Goal: Task Accomplishment & Management: Use online tool/utility

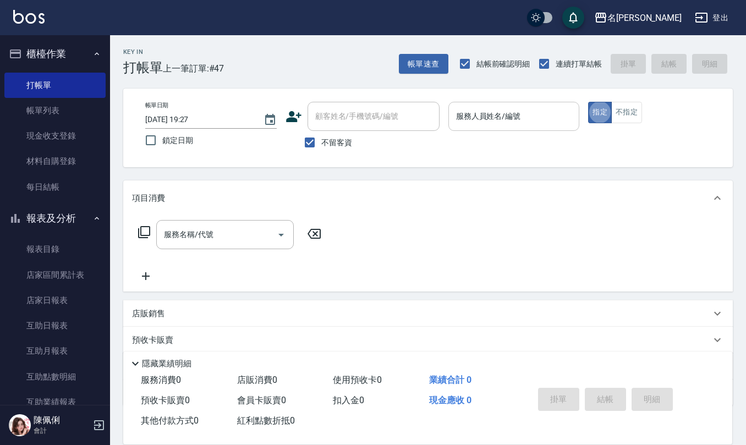
click at [474, 128] on div "服務人員姓名/編號" at bounding box center [514, 116] width 132 height 29
type input "[PERSON_NAME]5"
type button "true"
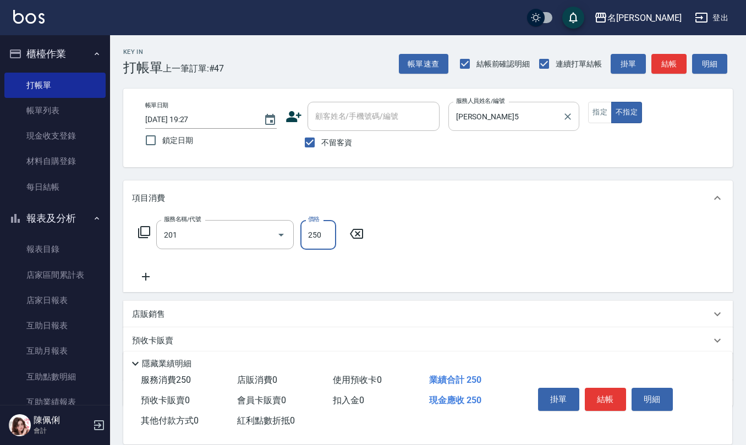
type input "洗髮(201)"
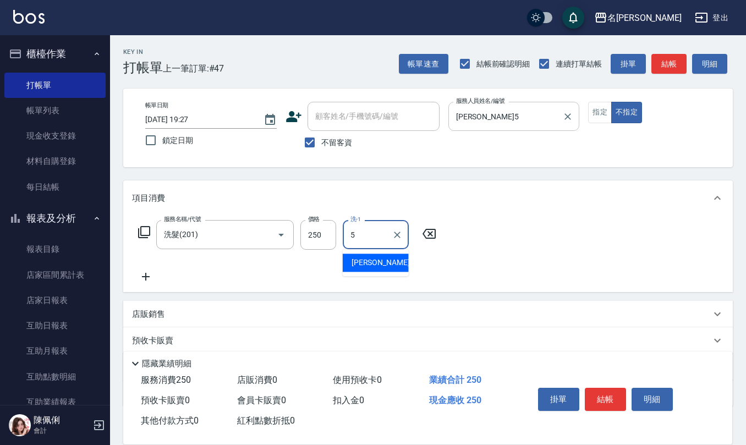
type input "[PERSON_NAME]5"
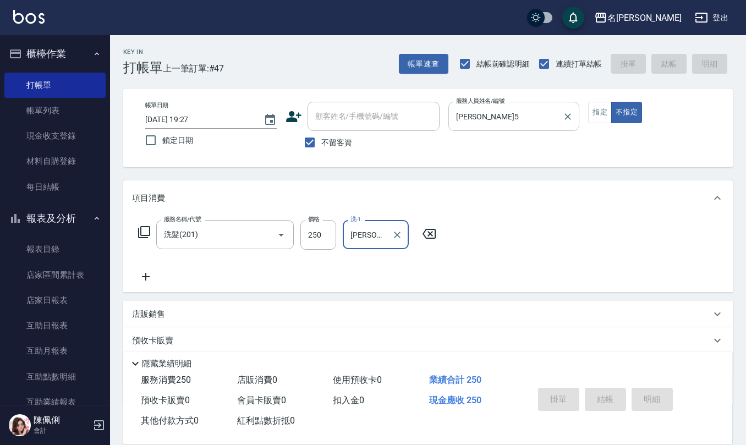
type input "[DATE] 20:00"
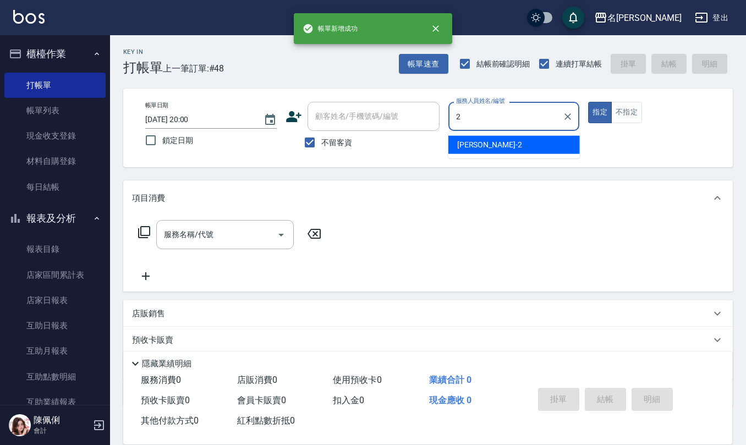
type input "[PERSON_NAME]-2"
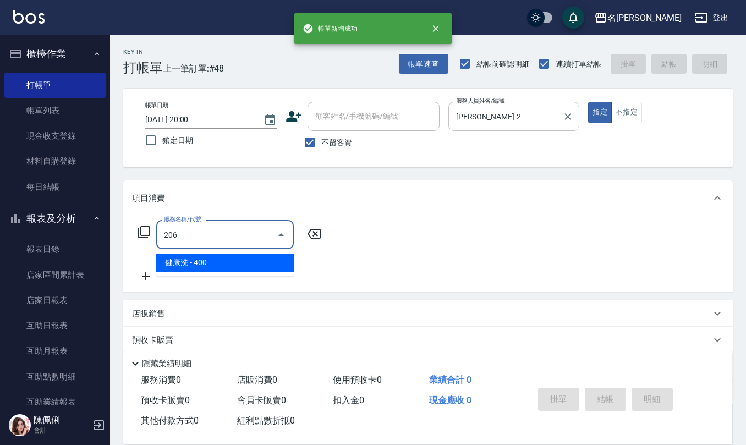
type input "健康洗(206)"
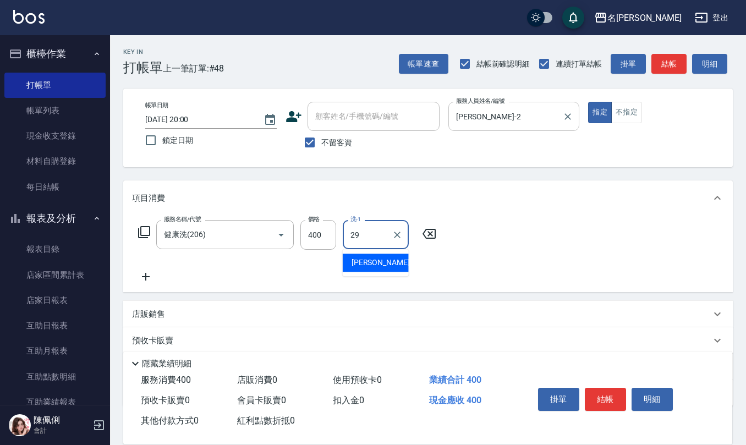
type input "[PERSON_NAME]-29"
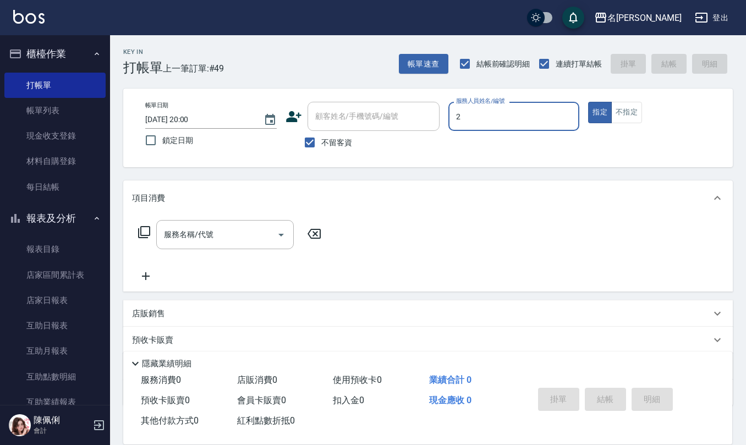
type input "[PERSON_NAME]-2"
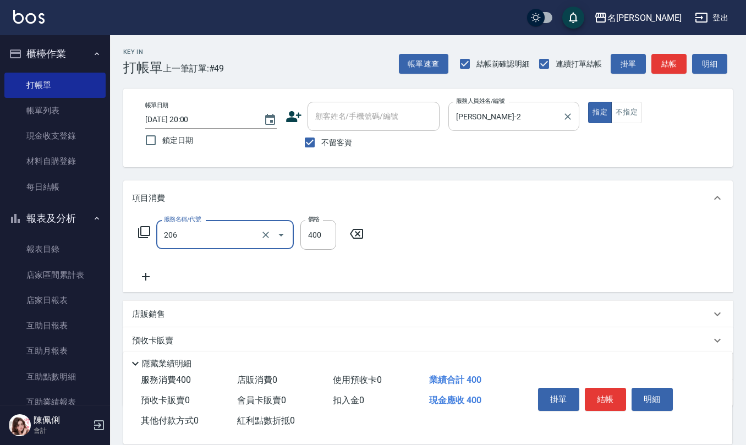
type input "健康洗(206)"
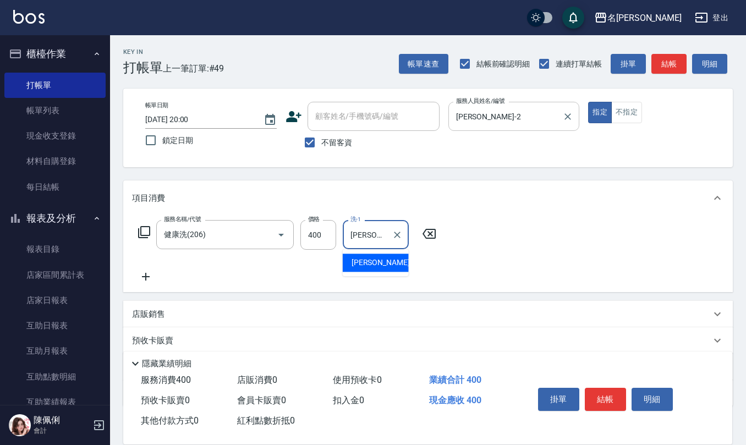
type input "[PERSON_NAME]-28"
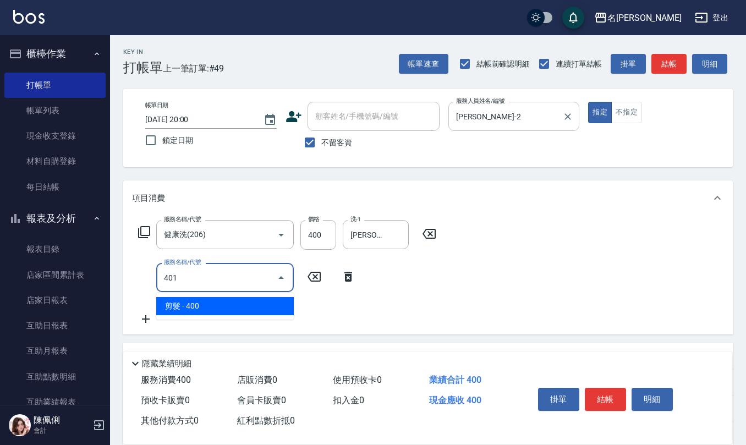
type input "剪髮(401)"
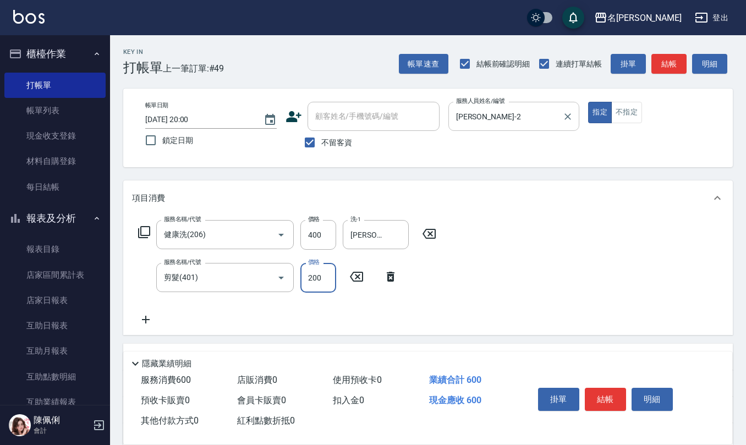
type input "200"
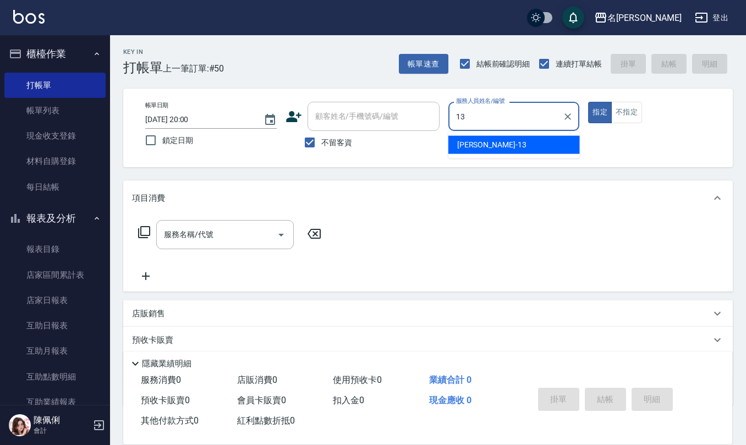
type input "[PERSON_NAME]-13"
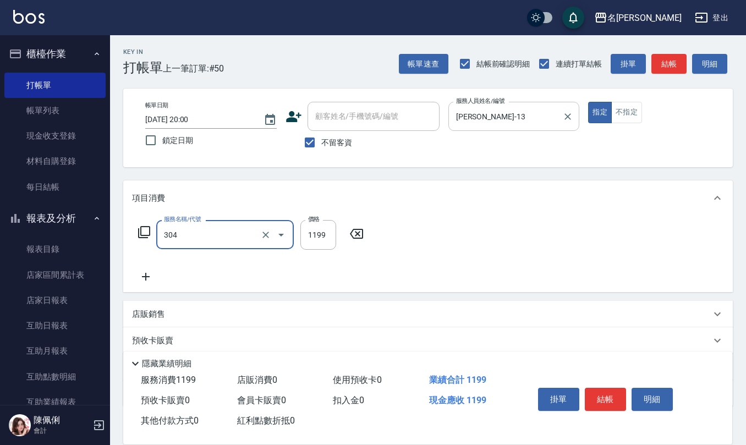
type input "離子燙(特價)(304)"
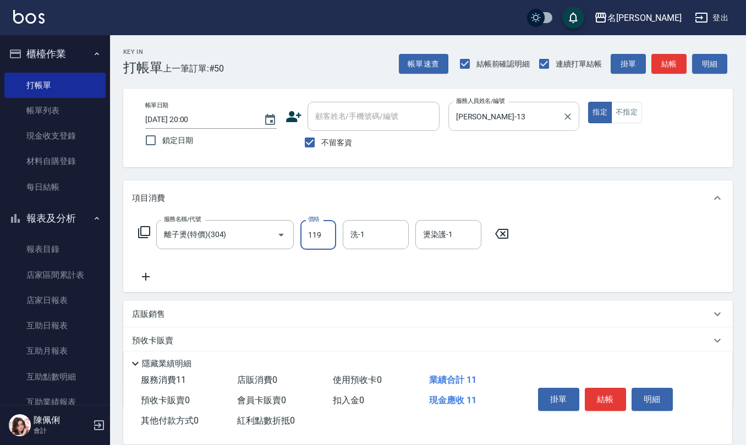
type input "1199"
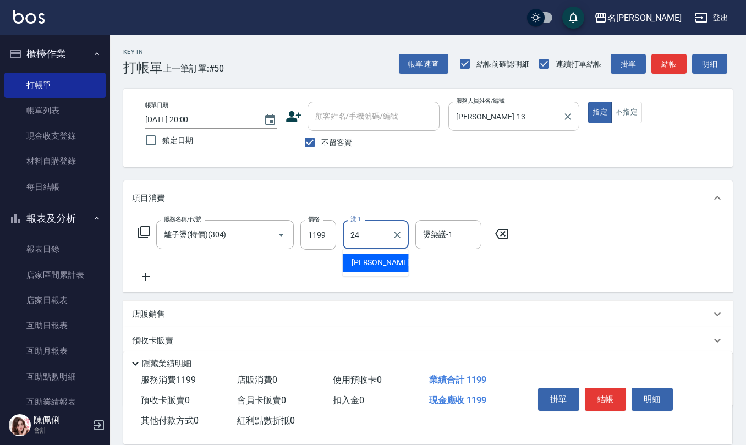
type input "[PERSON_NAME]-24"
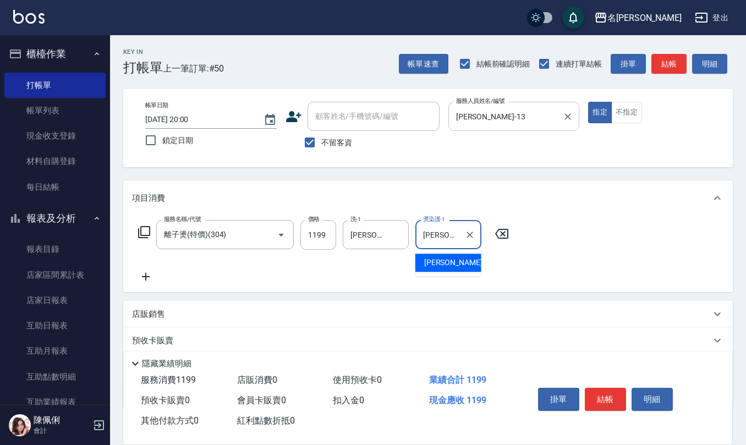
type input "[PERSON_NAME]-24"
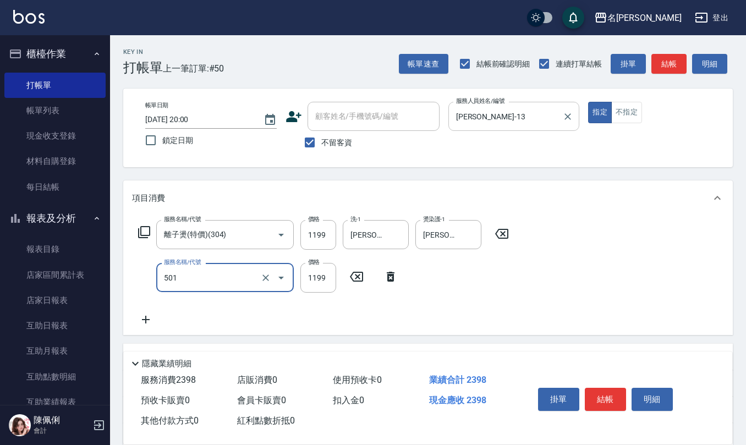
type input "染髮(501)"
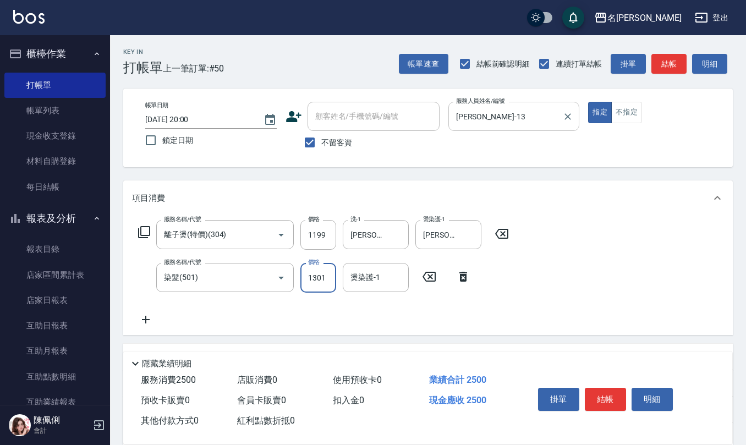
type input "1301"
type input "[PERSON_NAME]-24"
drag, startPoint x: 305, startPoint y: 141, endPoint x: 320, endPoint y: 132, distance: 17.6
click at [305, 141] on input "不留客資" at bounding box center [309, 142] width 23 height 23
checkbox input "false"
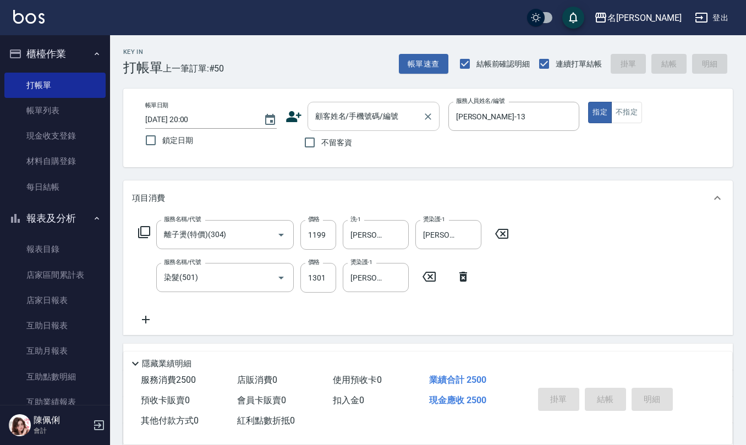
click at [331, 123] on input "顧客姓名/手機號碼/編號" at bounding box center [366, 116] width 106 height 19
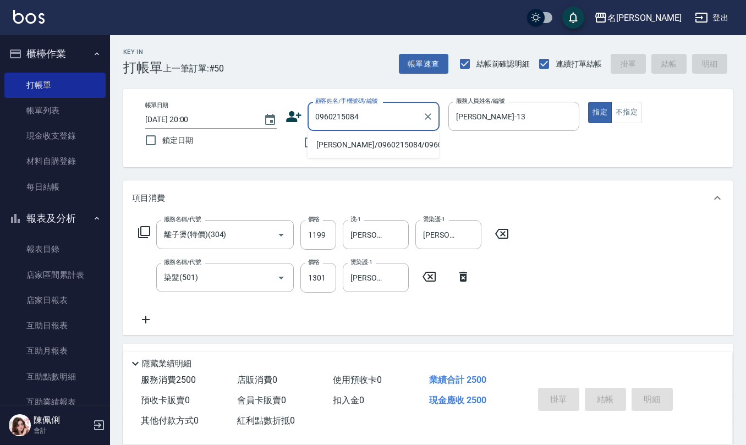
click at [352, 154] on li "[PERSON_NAME]/0960215084/0960215084" at bounding box center [374, 145] width 132 height 18
type input "[PERSON_NAME]/0960215084/0960215084"
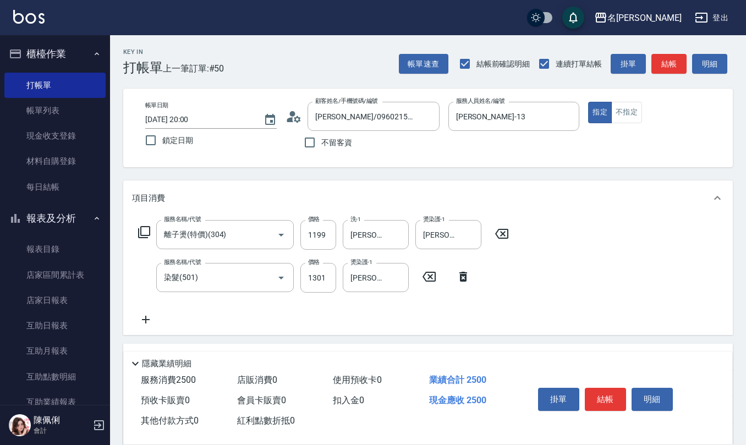
click at [296, 115] on icon at bounding box center [294, 116] width 17 height 17
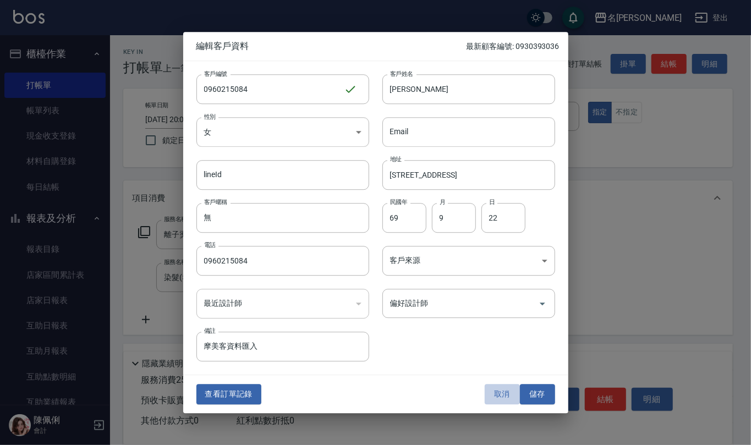
click at [507, 392] on button "取消" at bounding box center [502, 395] width 35 height 20
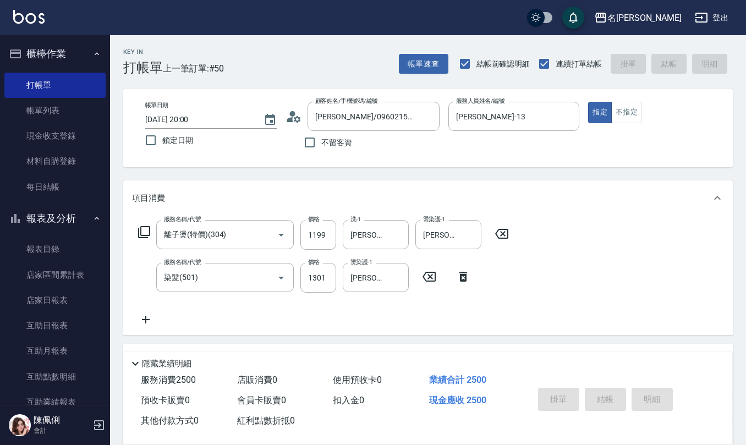
type input "[DATE] 20:01"
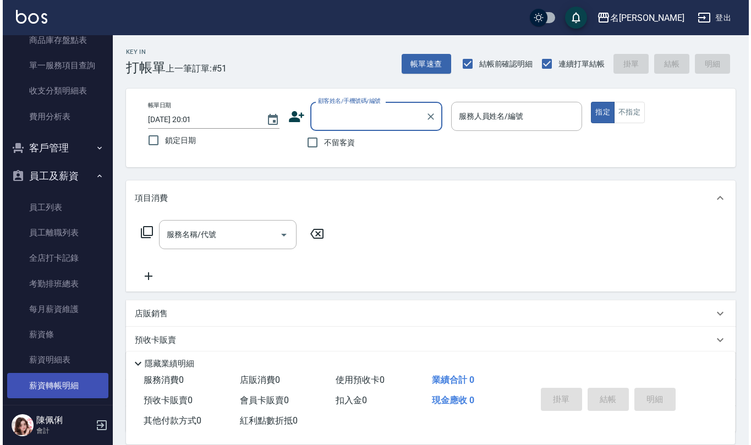
scroll to position [633, 0]
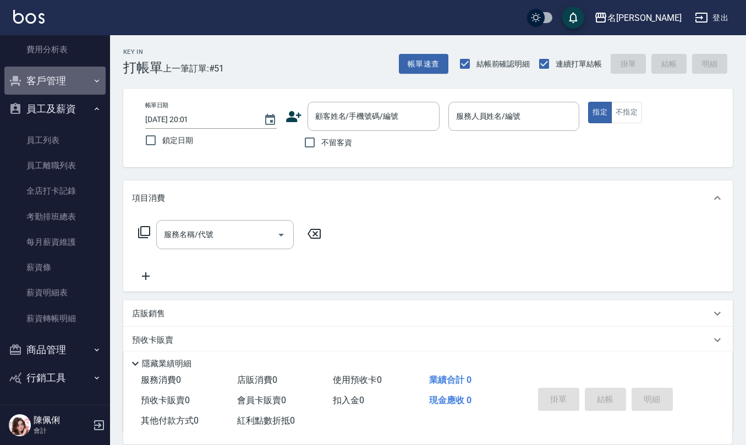
click at [75, 80] on button "客戶管理" at bounding box center [54, 81] width 101 height 29
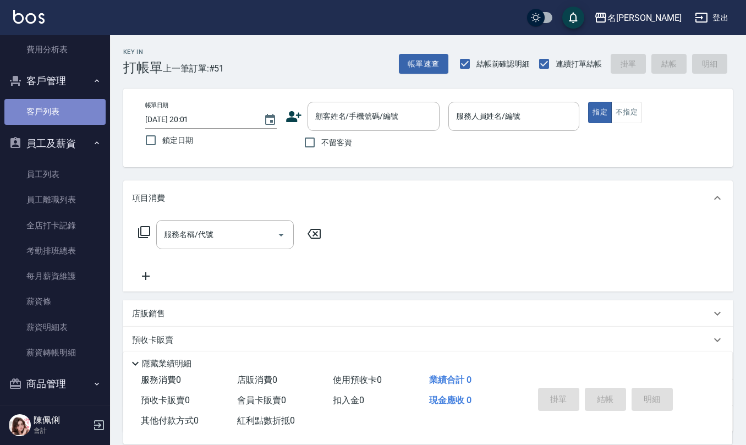
click at [67, 117] on link "客戶列表" at bounding box center [54, 111] width 101 height 25
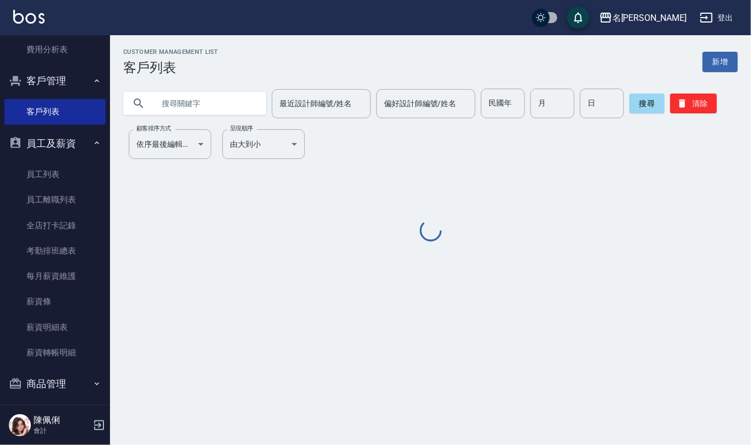
click at [209, 100] on input "text" at bounding box center [205, 104] width 103 height 30
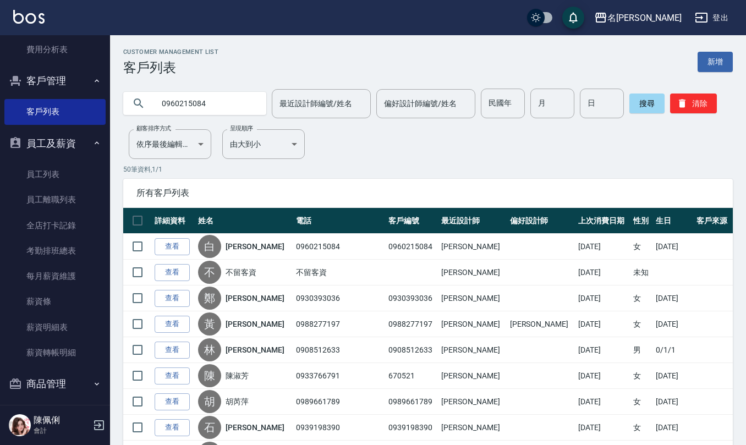
type input "0960215084"
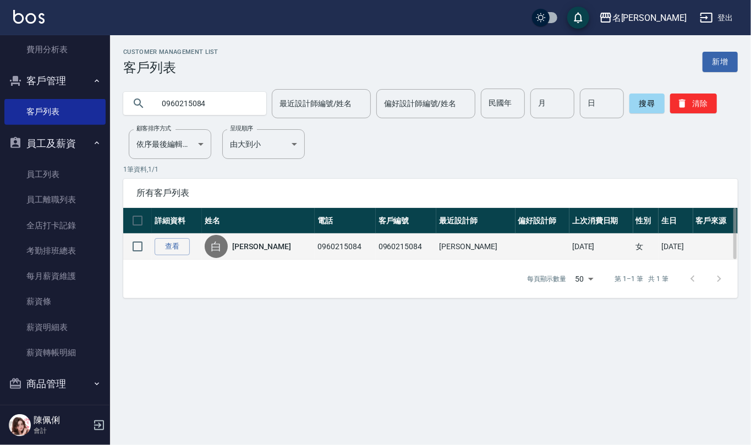
click at [244, 247] on link "[PERSON_NAME]" at bounding box center [261, 246] width 58 height 11
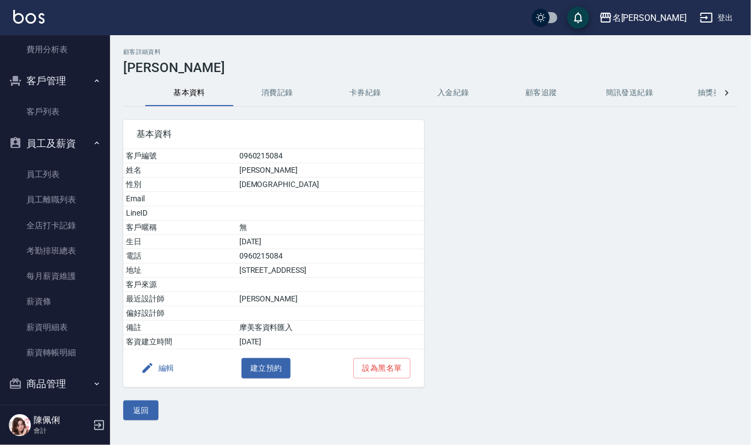
click at [269, 92] on button "消費記錄" at bounding box center [277, 93] width 88 height 26
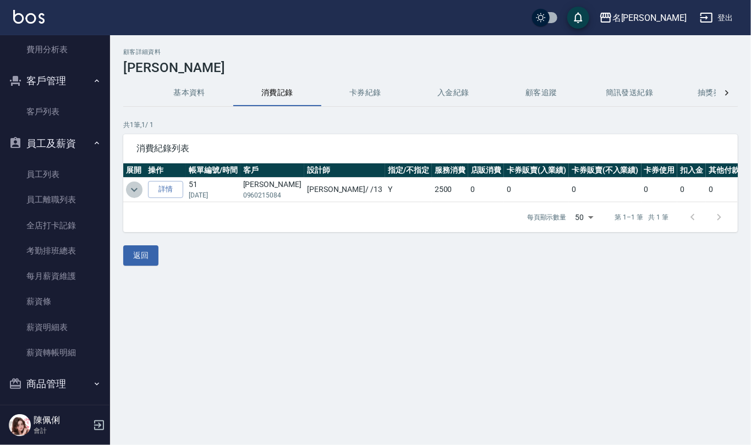
click at [133, 185] on icon "expand row" at bounding box center [134, 189] width 13 height 13
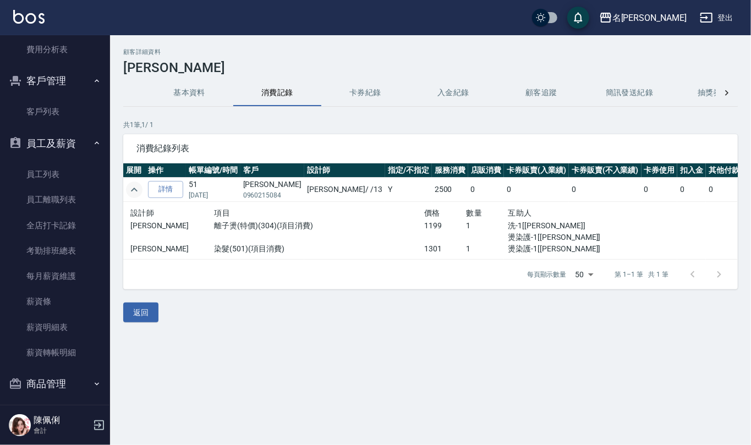
click at [188, 97] on button "基本資料" at bounding box center [189, 93] width 88 height 26
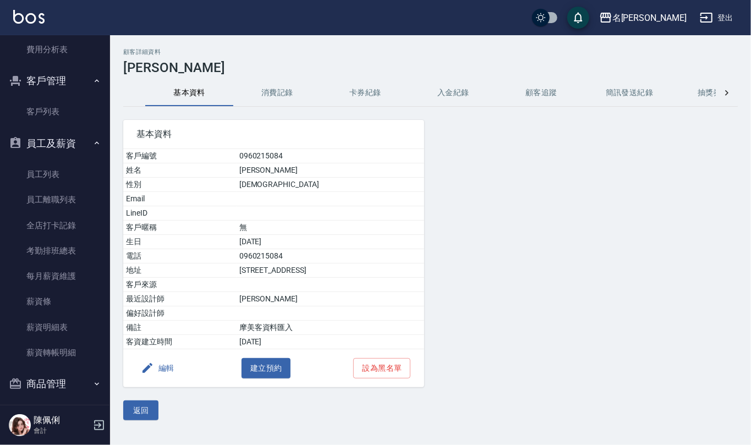
click at [265, 94] on button "消費記錄" at bounding box center [277, 93] width 88 height 26
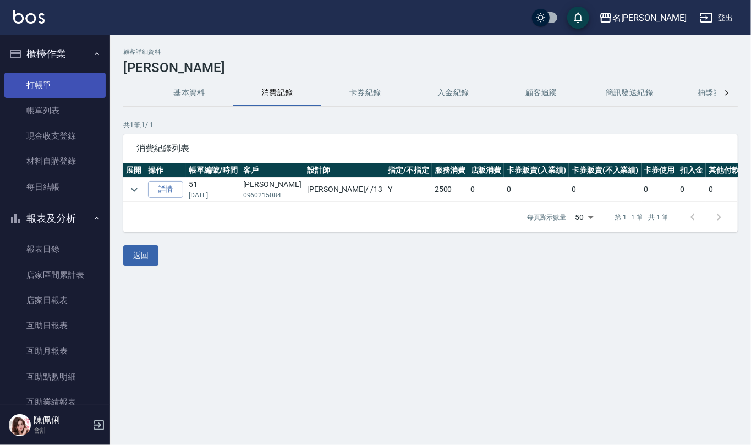
click at [42, 78] on link "打帳單" at bounding box center [54, 85] width 101 height 25
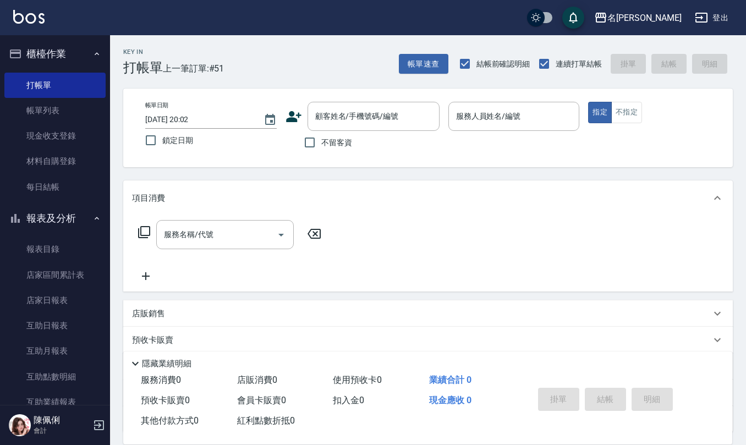
click at [324, 144] on span "不留客資" at bounding box center [336, 143] width 31 height 12
click at [321, 144] on input "不留客資" at bounding box center [309, 142] width 23 height 23
checkbox input "true"
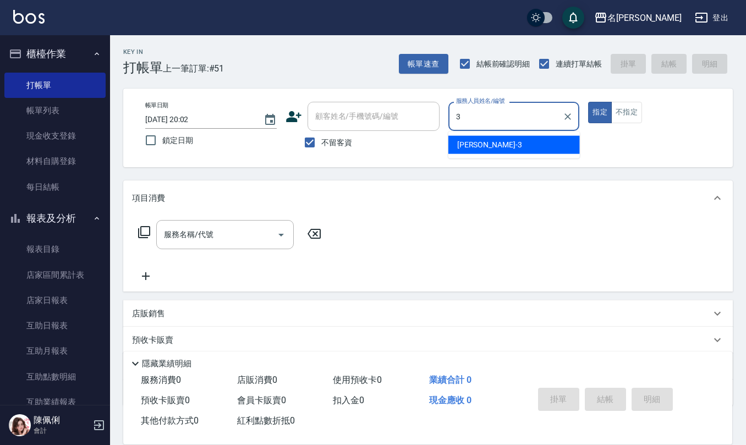
type input "[PERSON_NAME]-3"
type button "true"
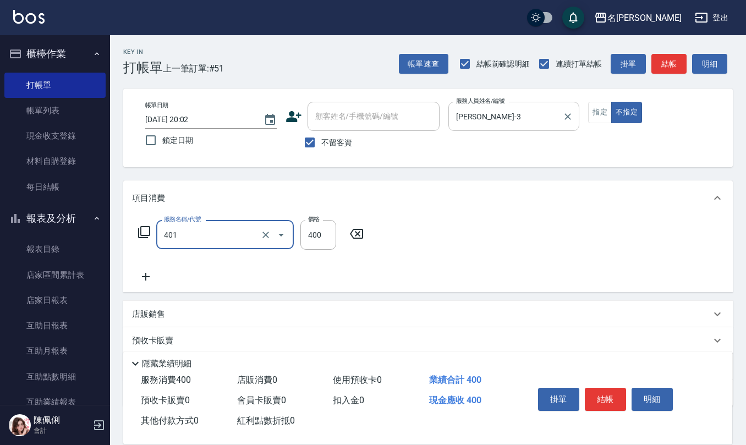
type input "剪髮(401)"
type input "150"
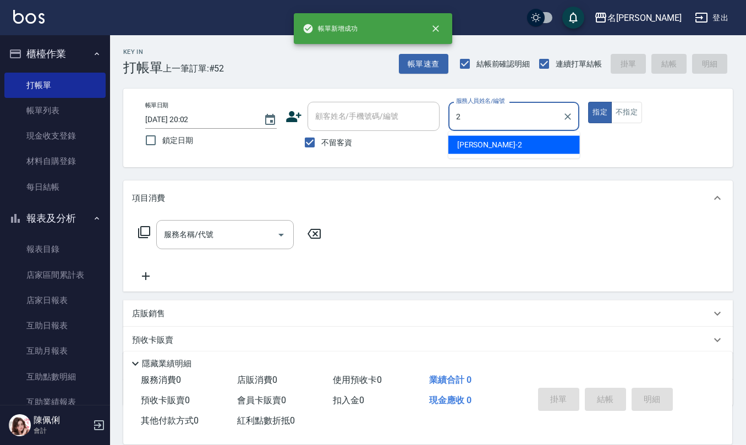
type input "[PERSON_NAME]-2"
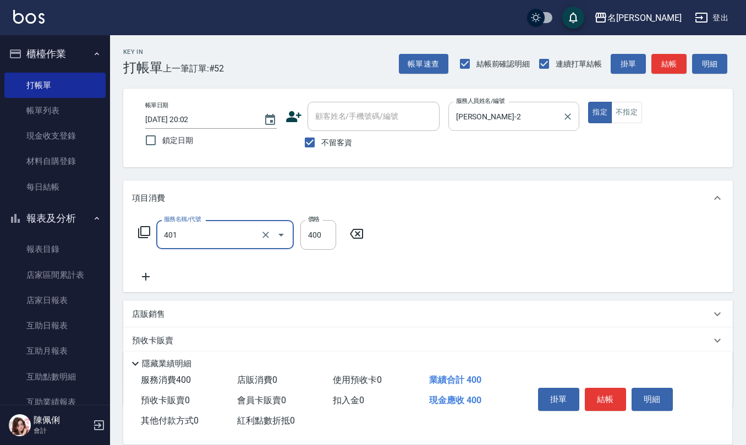
type input "剪髮(401)"
type input "350"
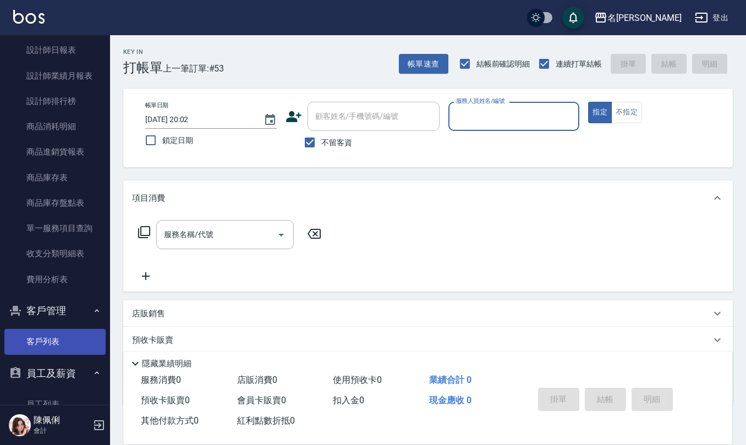
scroll to position [440, 0]
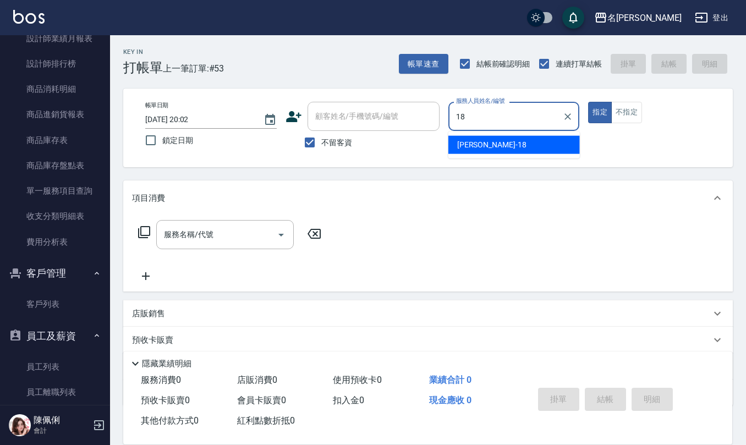
type input "[PERSON_NAME]-18"
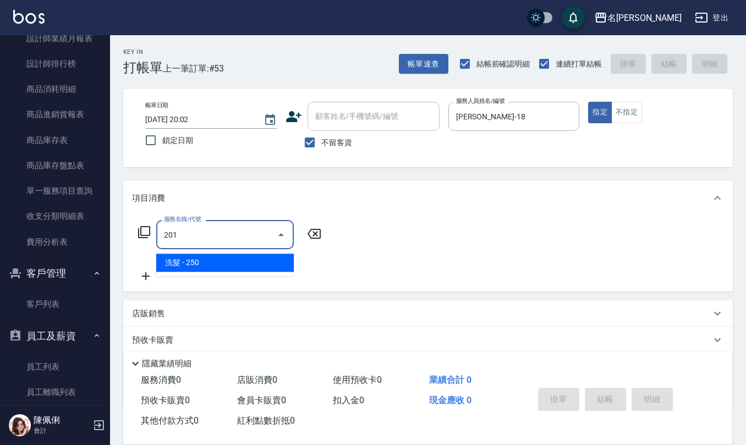
type input "洗髮(201)"
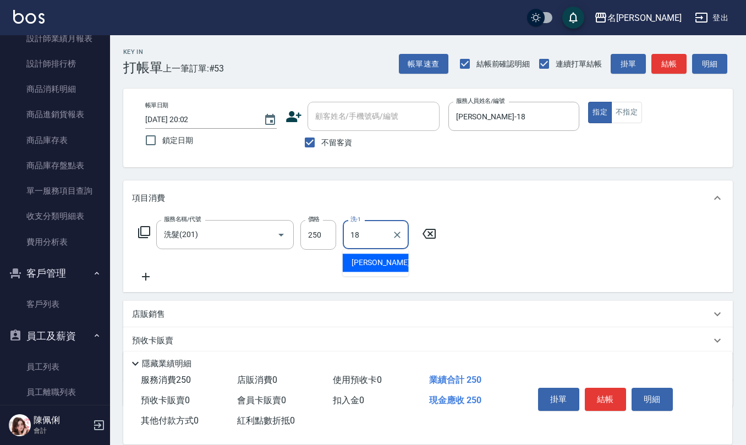
type input "[PERSON_NAME]-18"
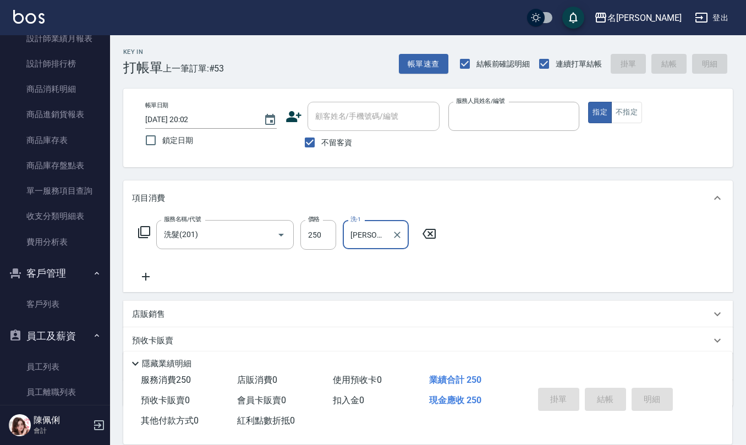
type input "[DATE] 20:10"
type input "1"
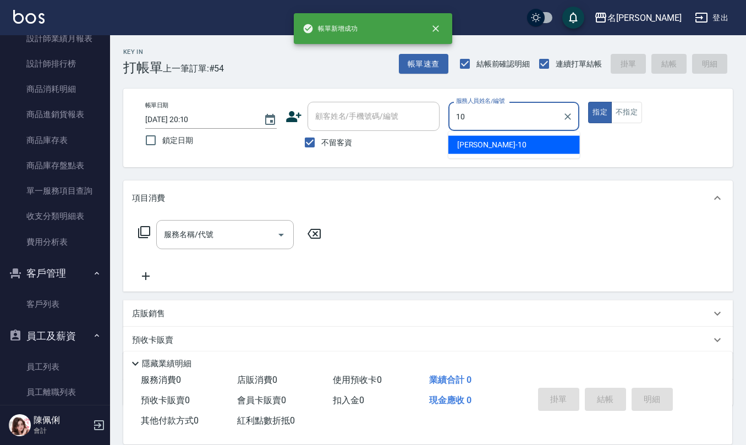
type input "[PERSON_NAME]-10"
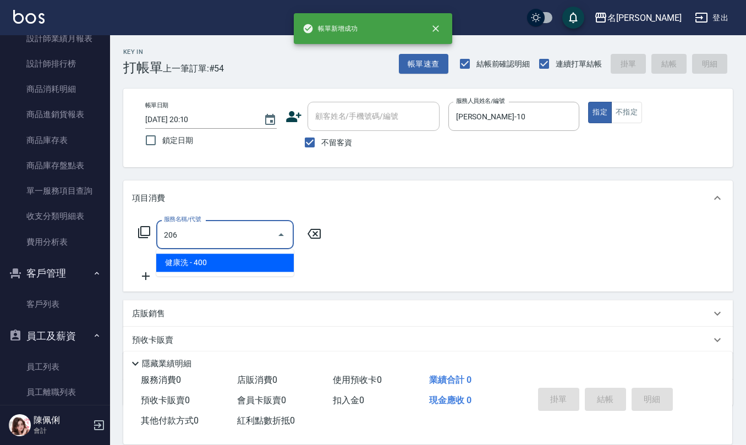
type input "健康洗(206)"
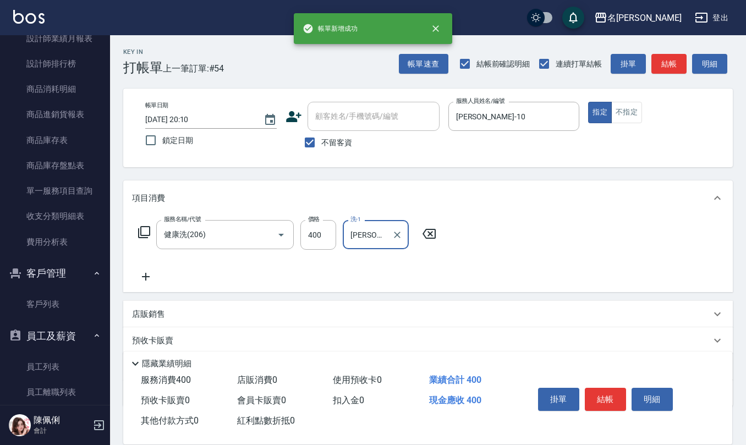
type input "[PERSON_NAME]5"
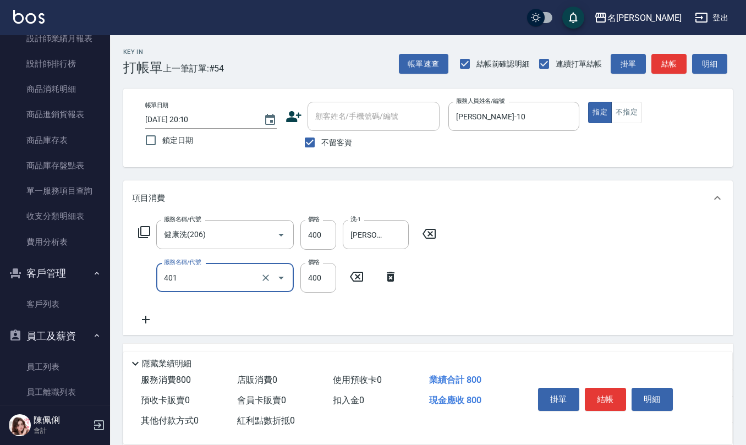
type input "剪髮(401)"
type input "450"
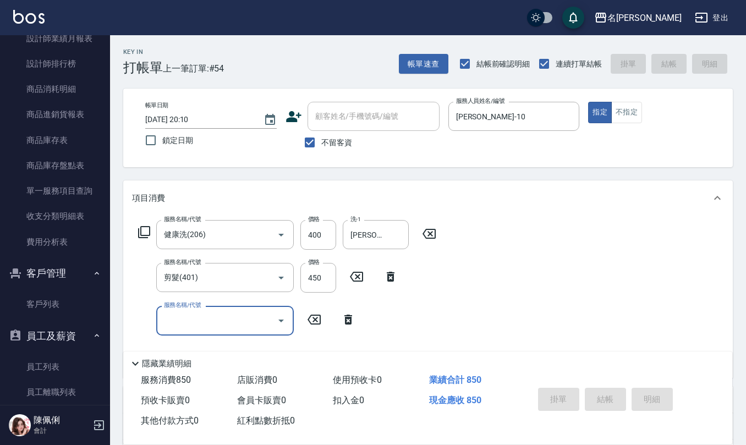
type input "[DATE] 20:11"
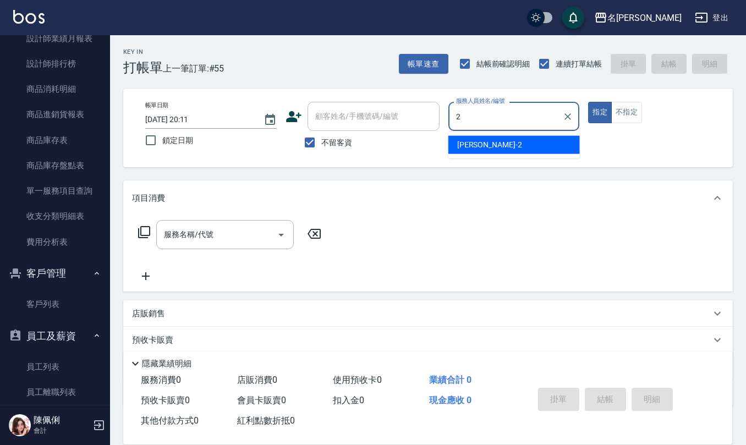
type input "[PERSON_NAME]-2"
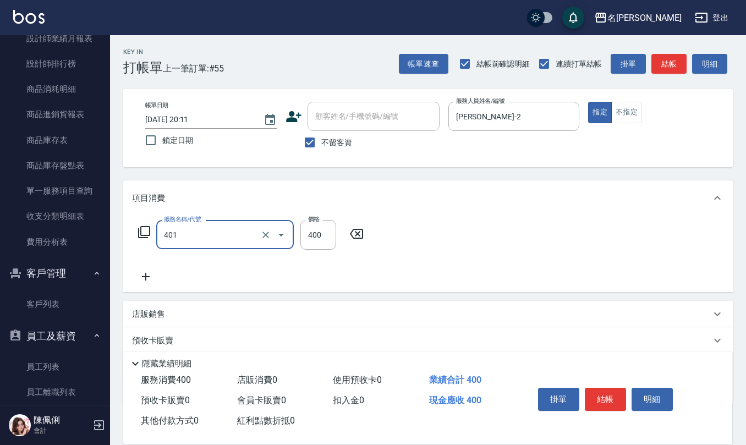
type input "剪髮(401)"
type input "320"
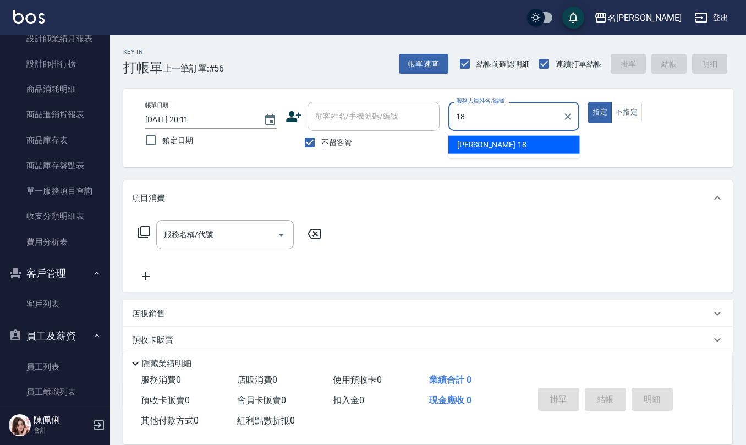
type input "[PERSON_NAME]-18"
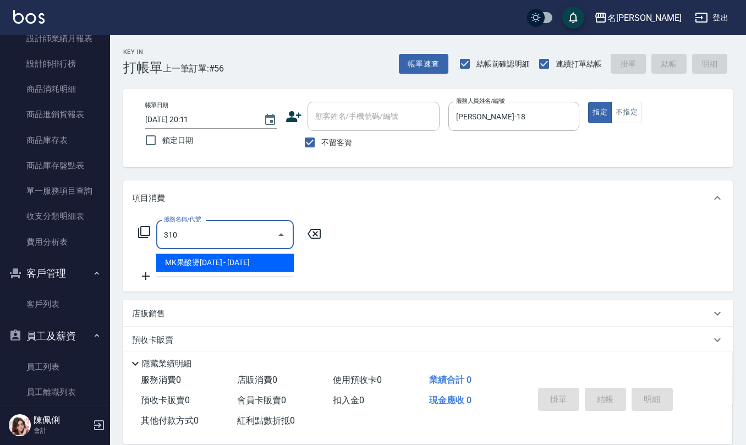
type input "MK果酸燙2000(310)"
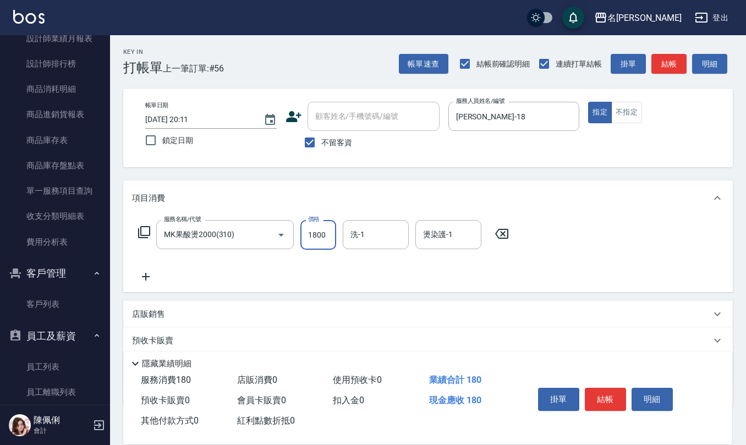
type input "1800"
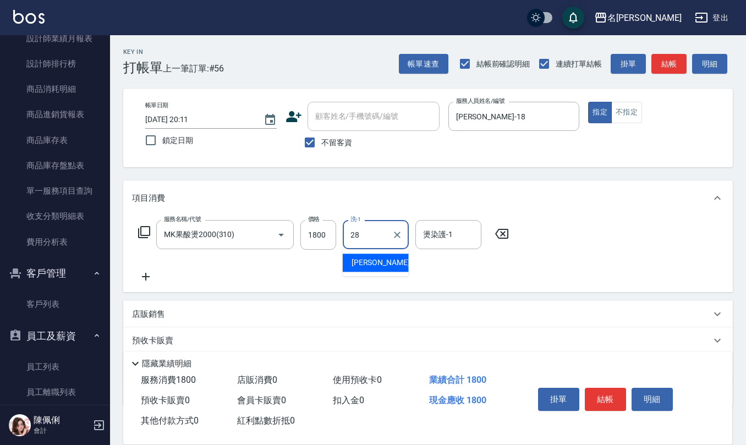
type input "[PERSON_NAME]-28"
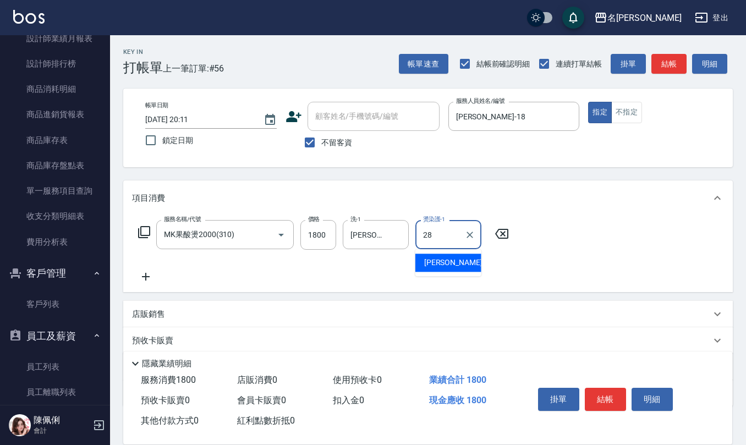
type input "[PERSON_NAME]-28"
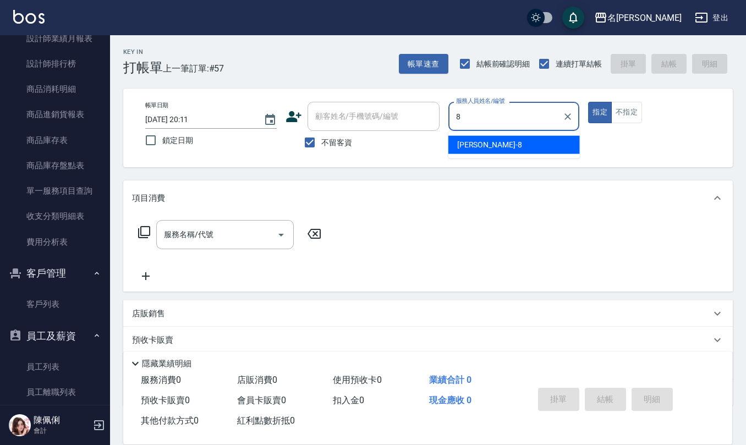
type input "[PERSON_NAME]-8"
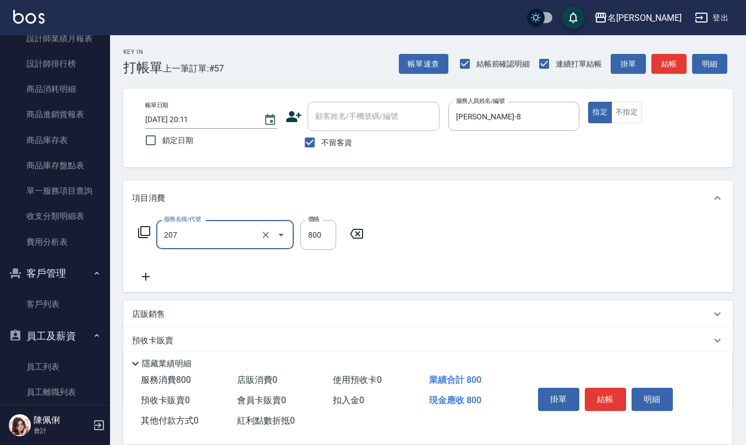
type input "清潔洗(207)"
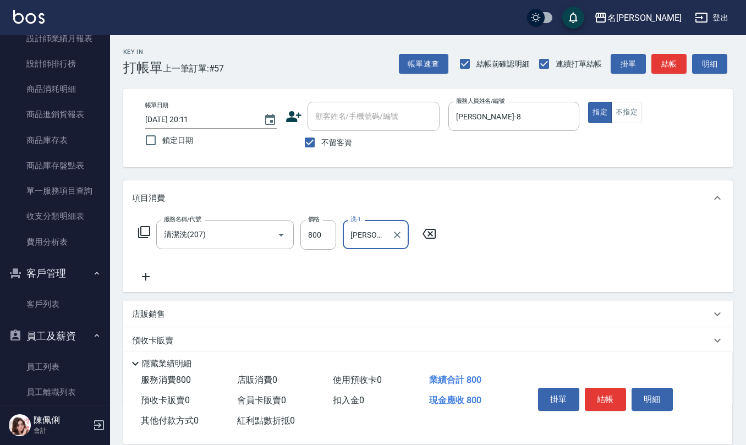
type input "[PERSON_NAME]-32"
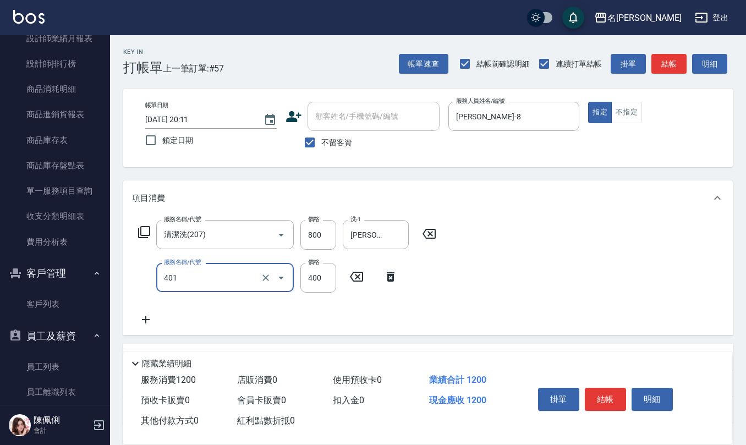
type input "剪髮(401)"
type input "400"
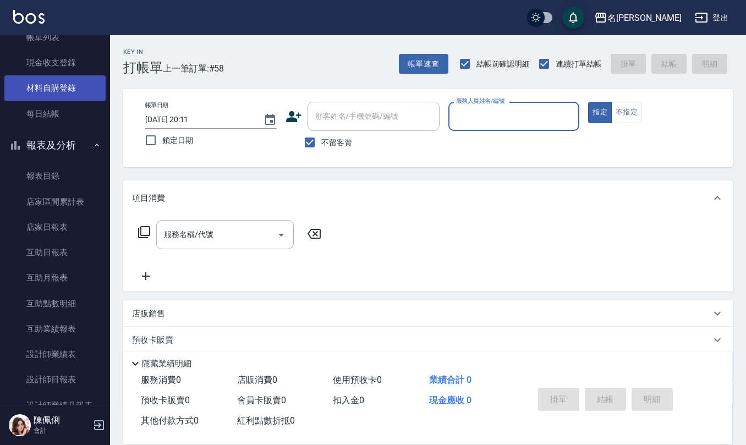
scroll to position [0, 0]
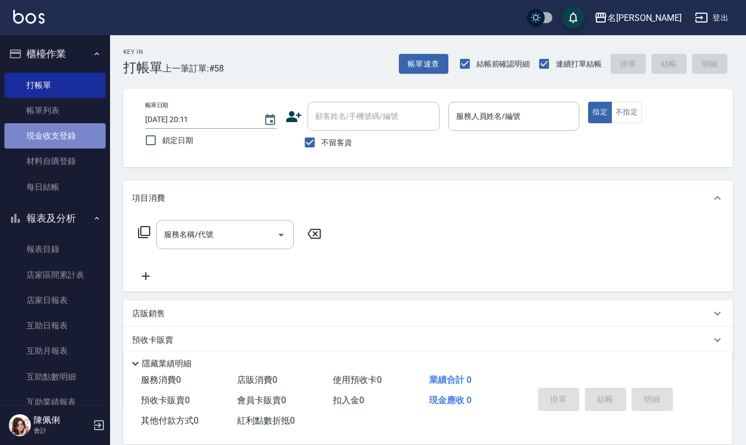
click at [83, 133] on link "現金收支登錄" at bounding box center [54, 135] width 101 height 25
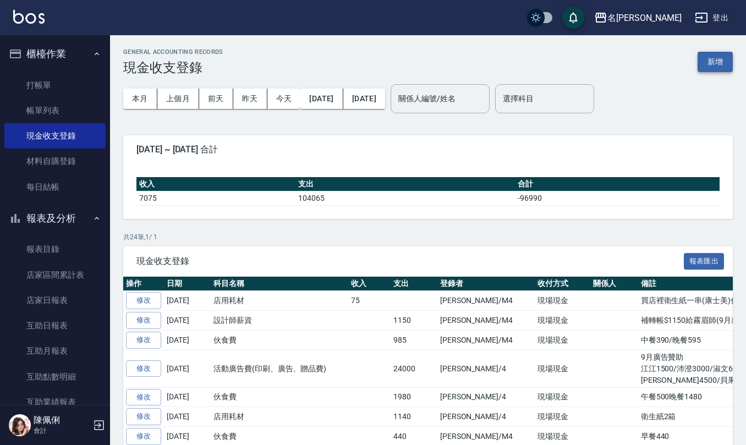
click at [716, 58] on button "新增" at bounding box center [715, 62] width 35 height 20
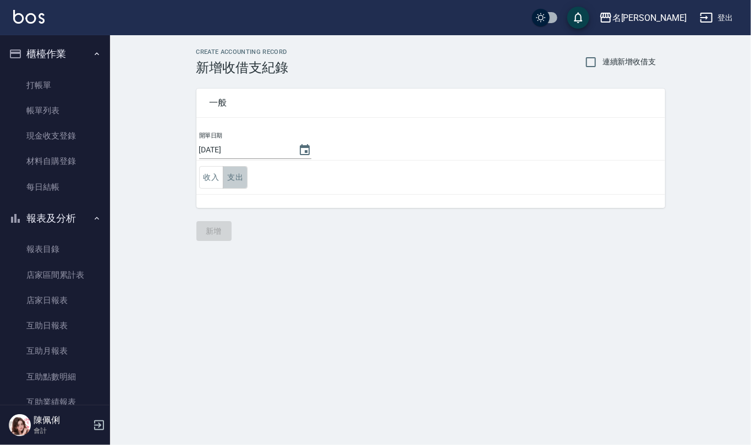
click at [233, 179] on button "支出" at bounding box center [235, 177] width 25 height 23
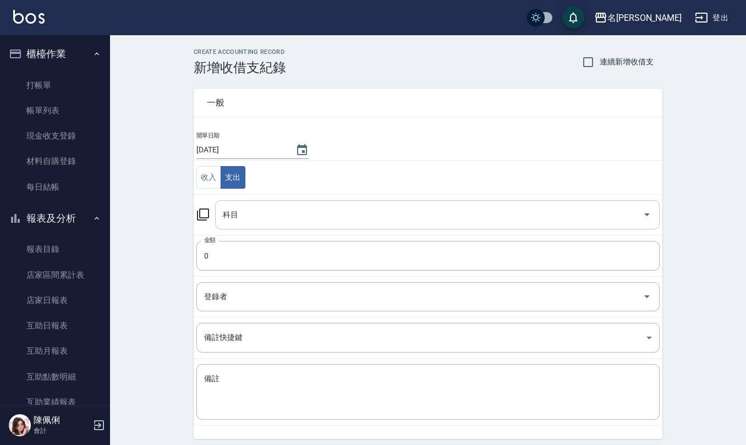
click at [248, 227] on div "科目" at bounding box center [437, 214] width 445 height 29
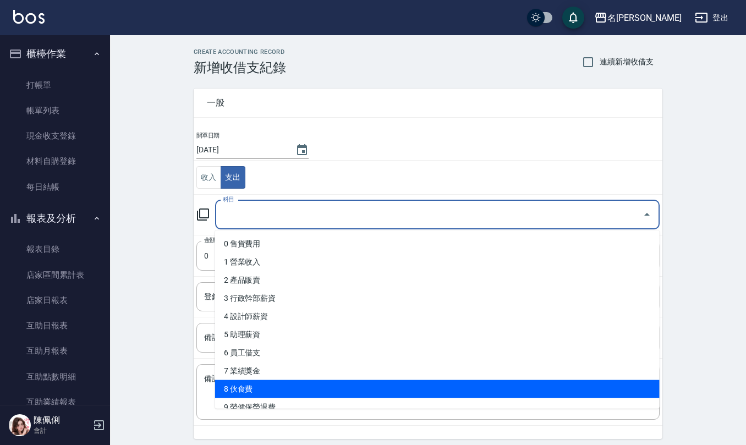
click at [264, 388] on li "8 伙食費" at bounding box center [437, 389] width 445 height 18
type input "8 伙食費"
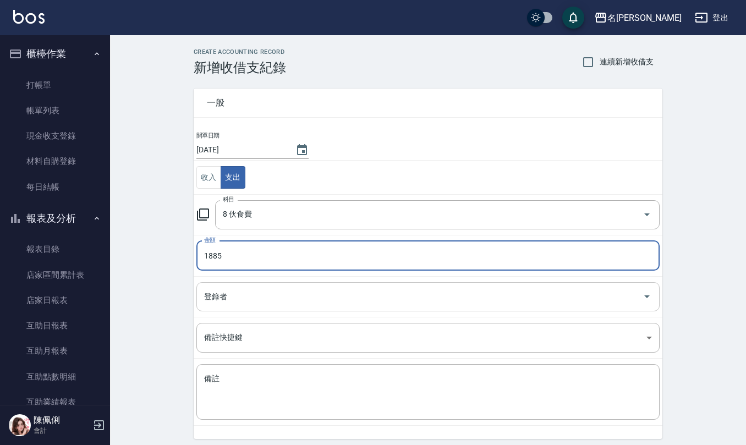
type input "1885"
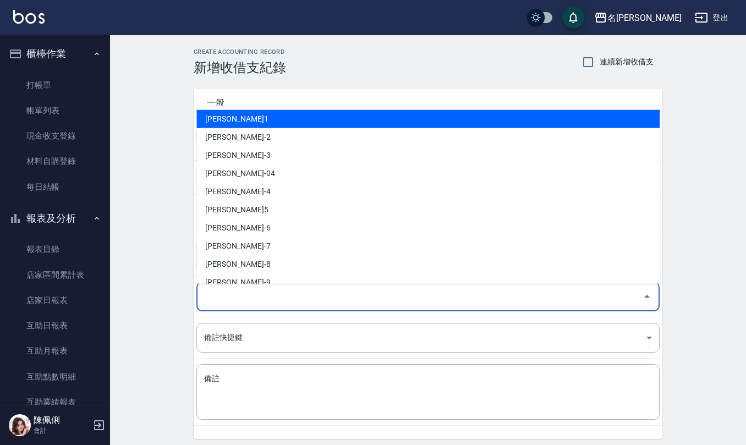
click at [265, 299] on input "登錄者" at bounding box center [419, 296] width 437 height 19
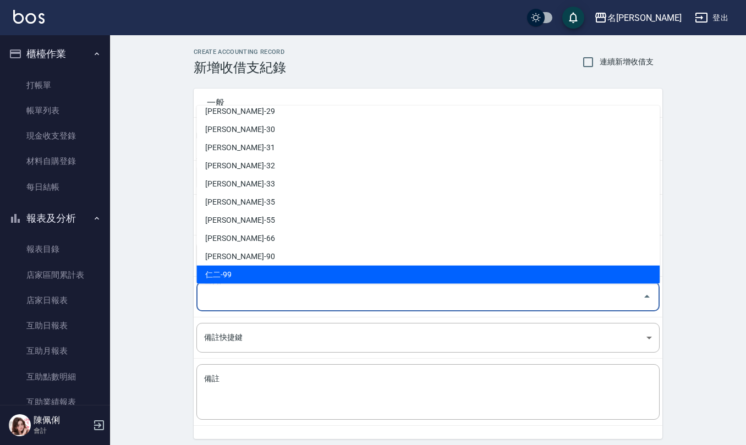
scroll to position [521, 0]
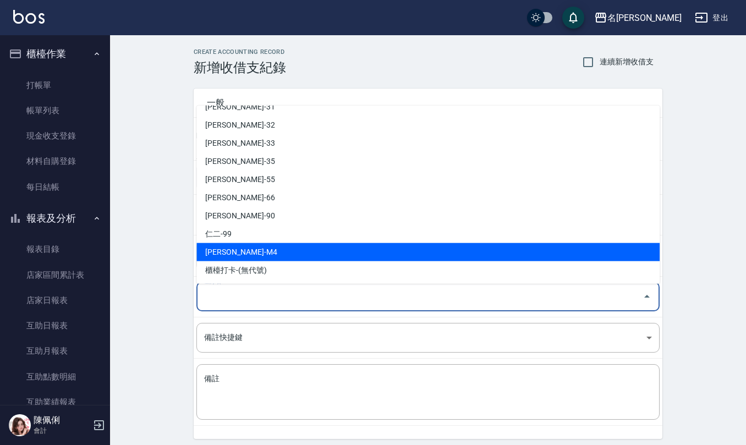
click at [275, 251] on li "[PERSON_NAME]-M4" at bounding box center [427, 252] width 463 height 18
type input "[PERSON_NAME]-M4"
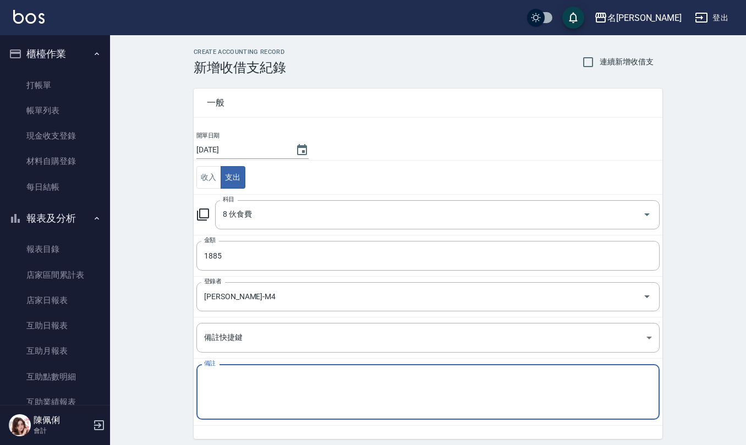
click at [300, 397] on textarea "備註" at bounding box center [428, 392] width 448 height 37
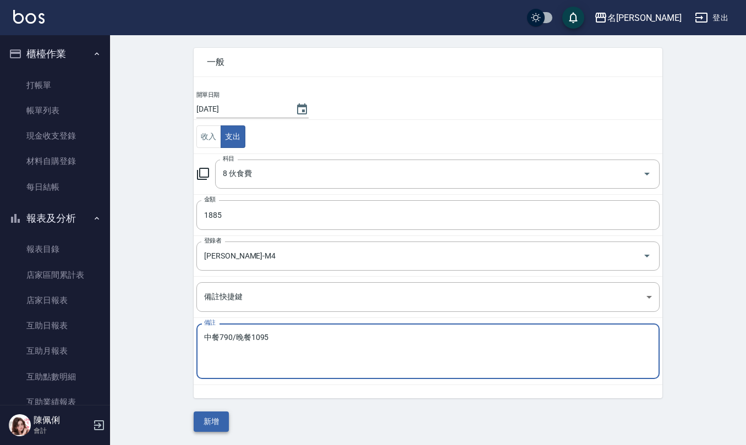
type textarea "中餐790/晚餐1095"
click at [223, 418] on button "新增" at bounding box center [211, 422] width 35 height 20
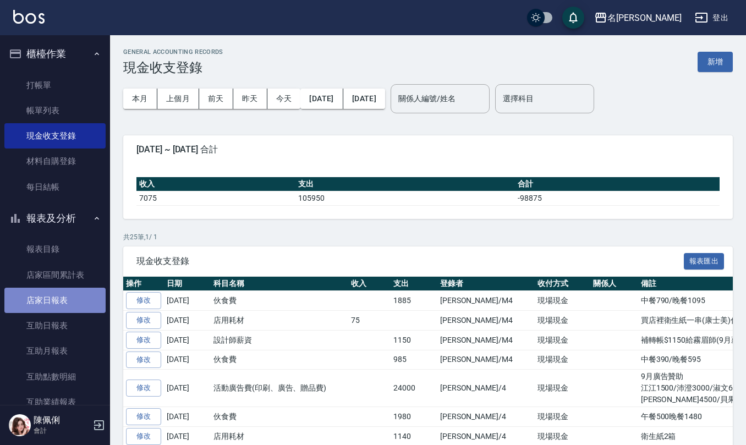
click at [62, 297] on link "店家日報表" at bounding box center [54, 300] width 101 height 25
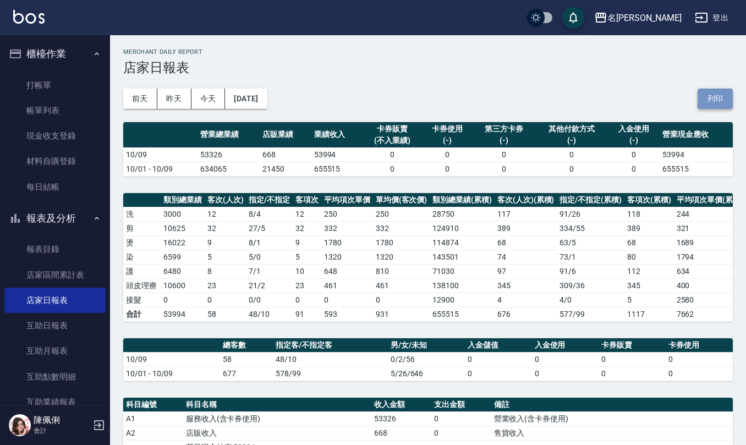
click at [710, 97] on button "列印" at bounding box center [715, 99] width 35 height 20
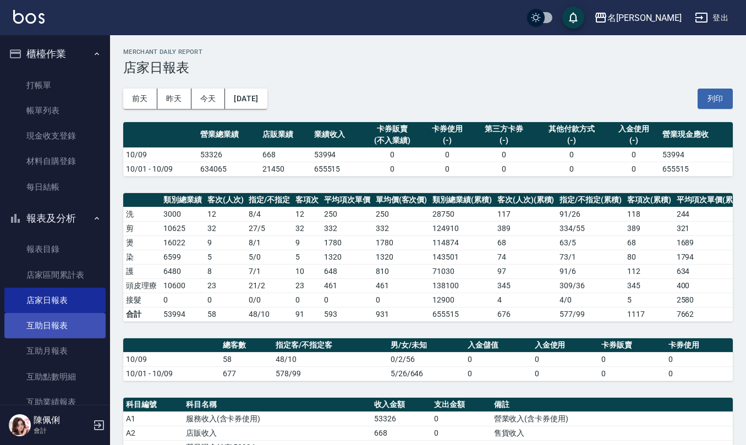
click at [72, 333] on link "互助日報表" at bounding box center [54, 325] width 101 height 25
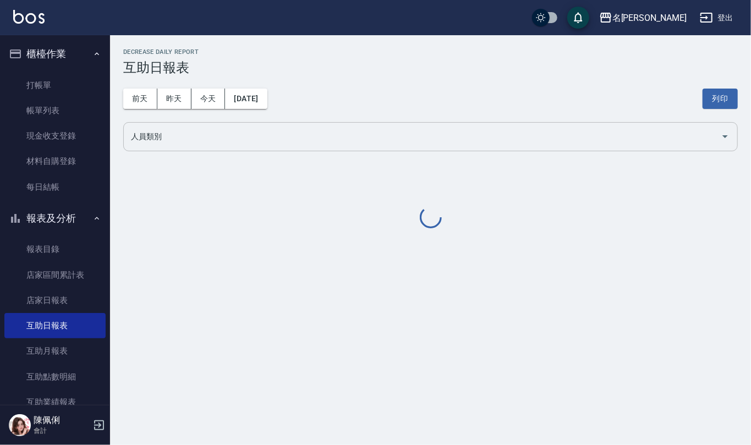
click at [271, 145] on input "人員類別" at bounding box center [422, 136] width 588 height 19
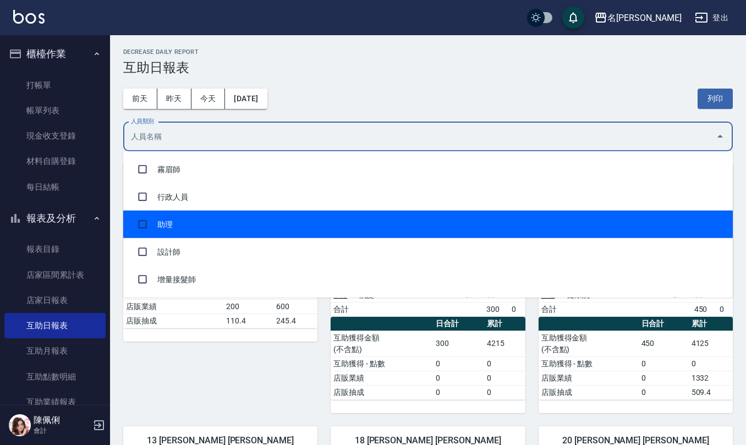
click at [249, 227] on li "助理" at bounding box center [428, 225] width 610 height 28
checkbox input "true"
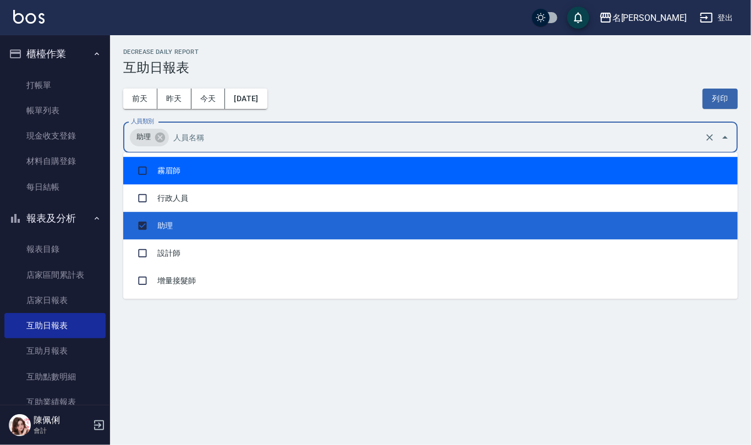
click at [391, 97] on div "[DATE] [DATE] [DATE] [DATE] 列印" at bounding box center [430, 98] width 615 height 47
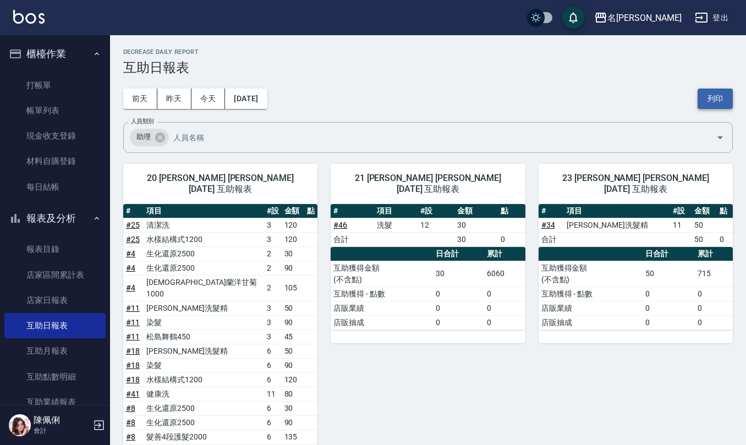
click at [719, 100] on button "列印" at bounding box center [715, 99] width 35 height 20
click at [707, 97] on button "列印" at bounding box center [715, 99] width 35 height 20
click at [714, 95] on button "列印" at bounding box center [715, 99] width 35 height 20
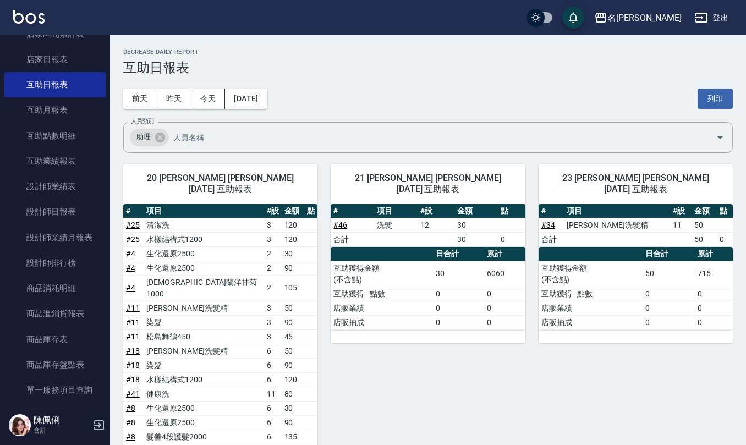
scroll to position [293, 0]
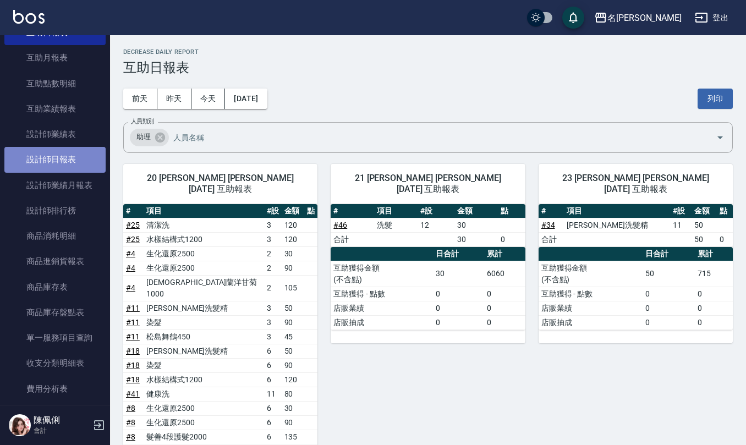
click at [69, 159] on link "設計師日報表" at bounding box center [54, 159] width 101 height 25
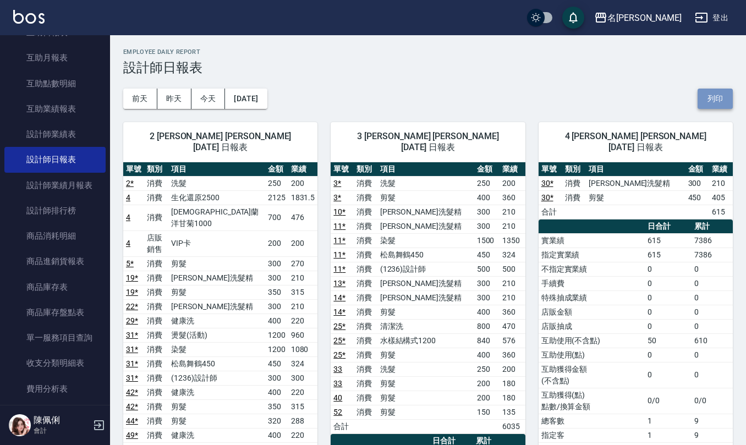
click at [716, 93] on button "列印" at bounding box center [715, 99] width 35 height 20
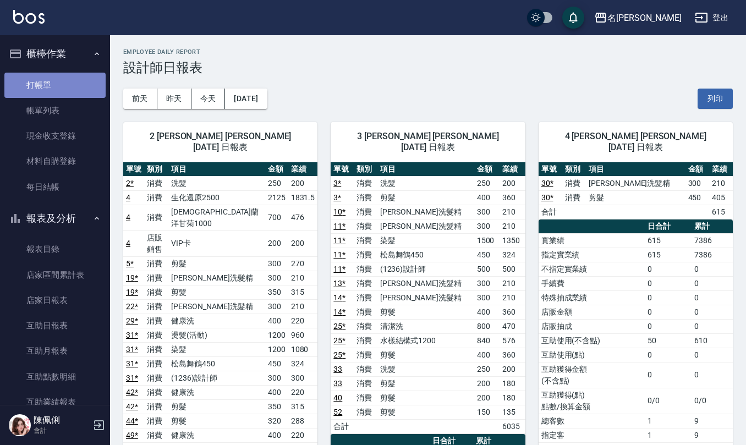
click at [63, 79] on link "打帳單" at bounding box center [54, 85] width 101 height 25
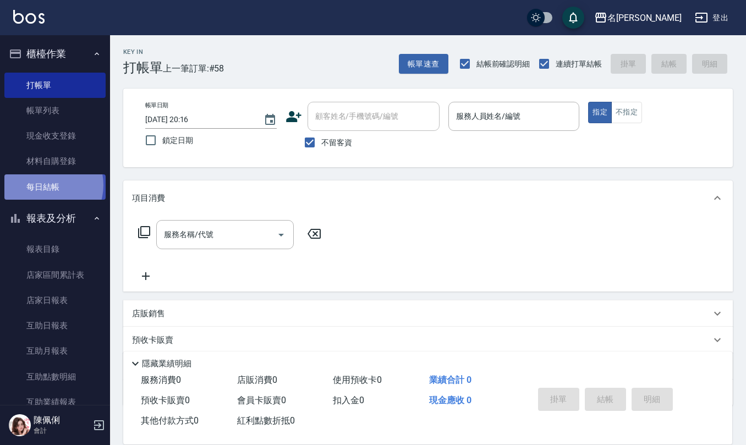
click at [45, 185] on link "每日結帳" at bounding box center [54, 186] width 101 height 25
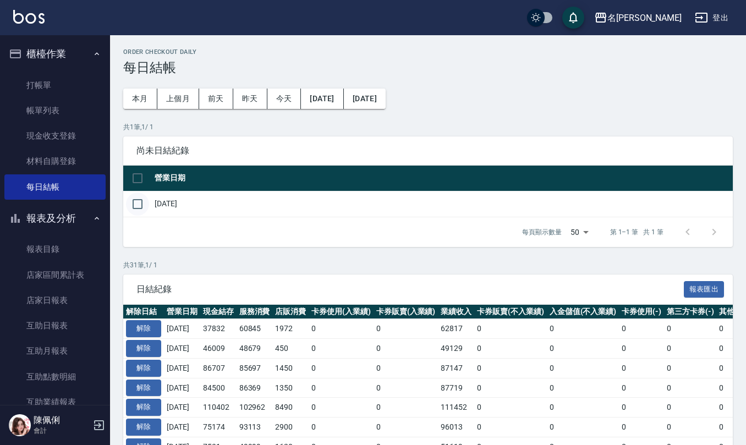
drag, startPoint x: 135, startPoint y: 204, endPoint x: 142, endPoint y: 203, distance: 6.7
click at [136, 204] on input "checkbox" at bounding box center [137, 204] width 23 height 23
checkbox input "true"
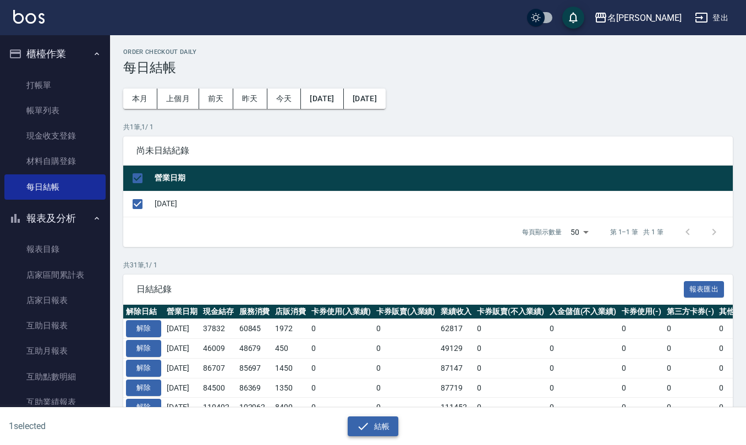
click at [372, 424] on button "結帳" at bounding box center [373, 427] width 51 height 20
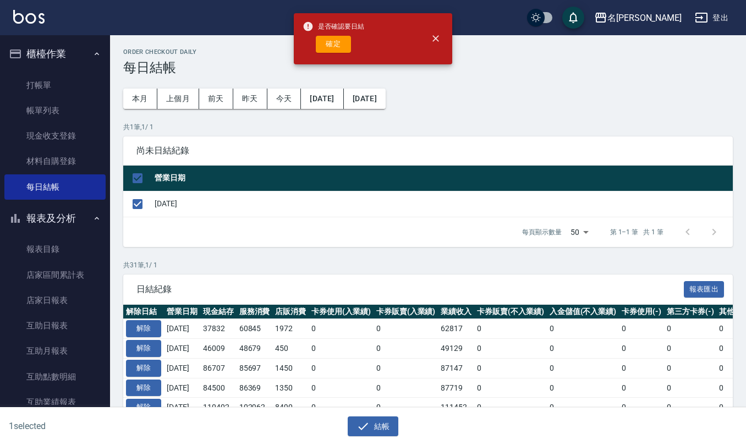
click at [332, 34] on div "是否確認要日結 確定" at bounding box center [334, 39] width 62 height 45
click at [332, 40] on button "確定" at bounding box center [333, 44] width 35 height 17
checkbox input "false"
